Goal: Find specific page/section

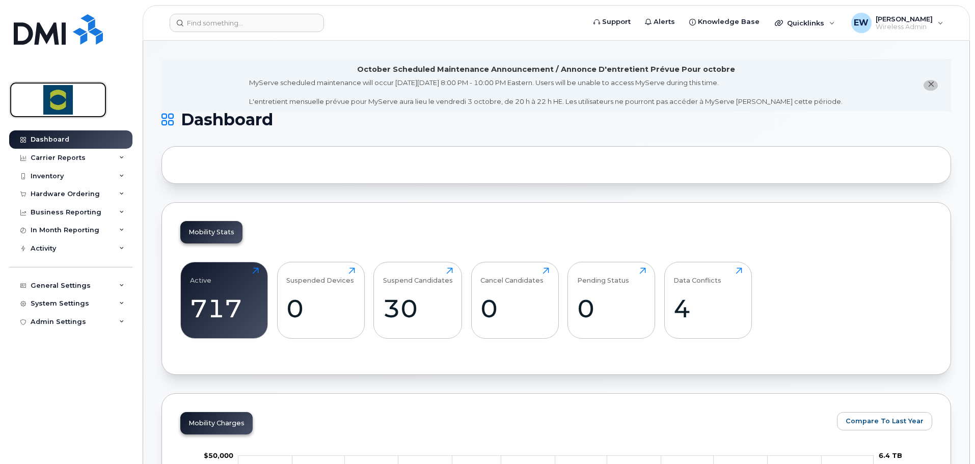
click at [73, 98] on img at bounding box center [58, 100] width 78 height 30
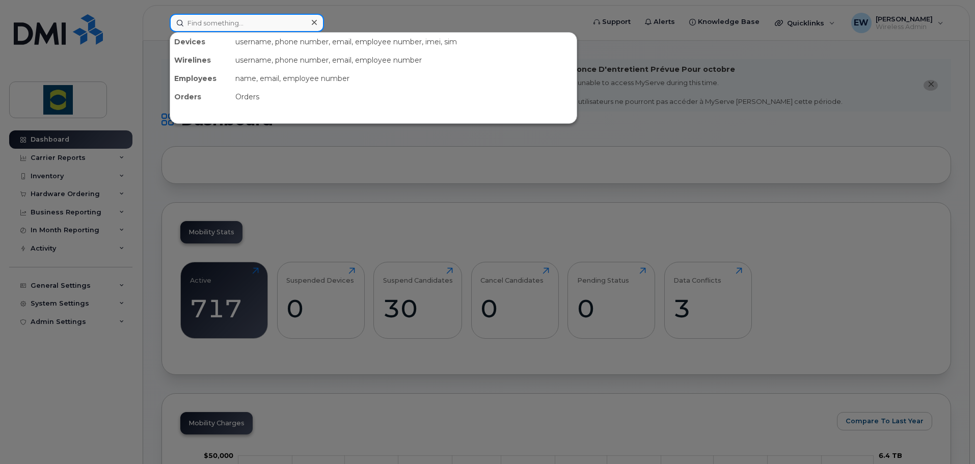
click at [300, 29] on input at bounding box center [247, 23] width 154 height 18
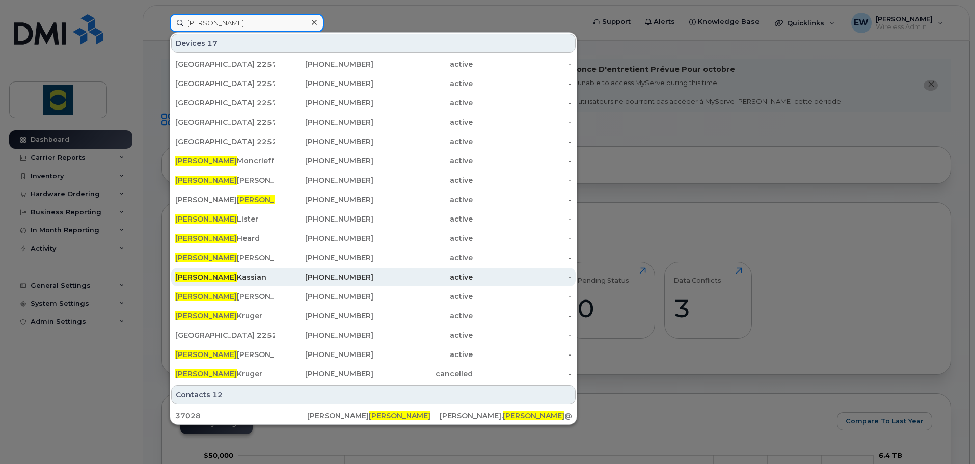
type input "robert"
click at [237, 272] on div "Robert Kassian" at bounding box center [224, 277] width 99 height 18
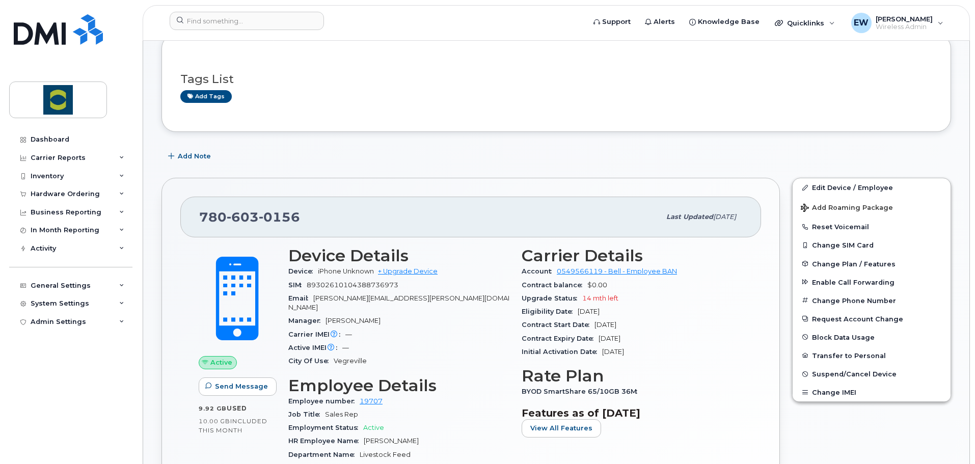
scroll to position [204, 0]
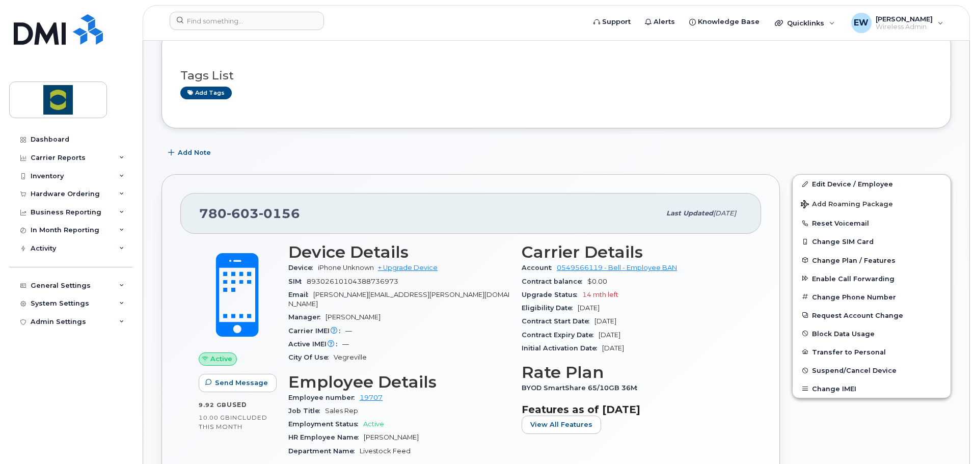
drag, startPoint x: 646, startPoint y: 335, endPoint x: 598, endPoint y: 337, distance: 47.4
click at [598, 337] on div "Contract Expiry Date [DATE]" at bounding box center [632, 334] width 221 height 13
click at [656, 383] on div "BYOD SmartShare 65/10GB 36M" at bounding box center [632, 387] width 221 height 13
